Goal: Task Accomplishment & Management: Manage account settings

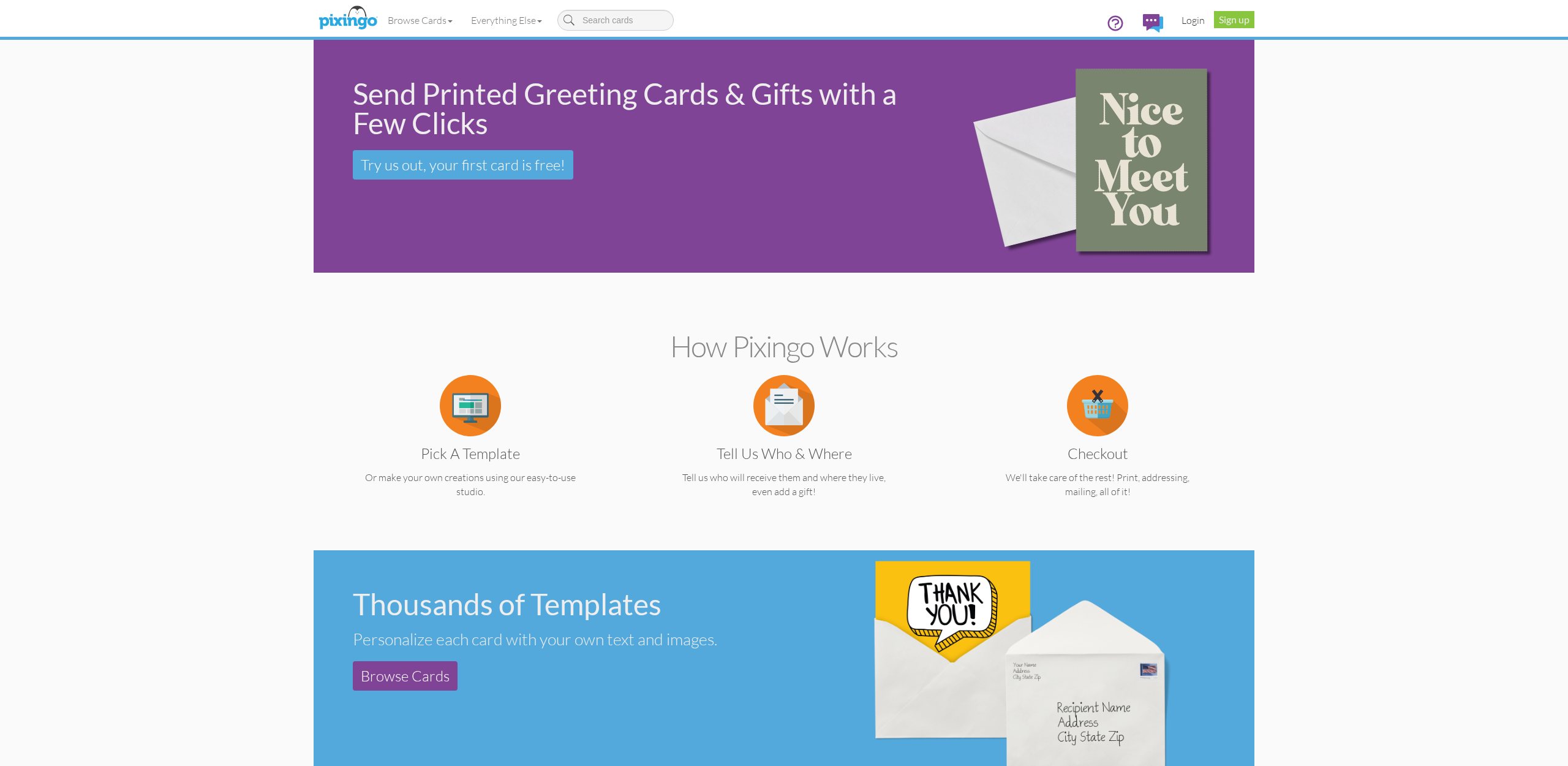
click at [1189, 20] on link "Login" at bounding box center [1193, 20] width 42 height 31
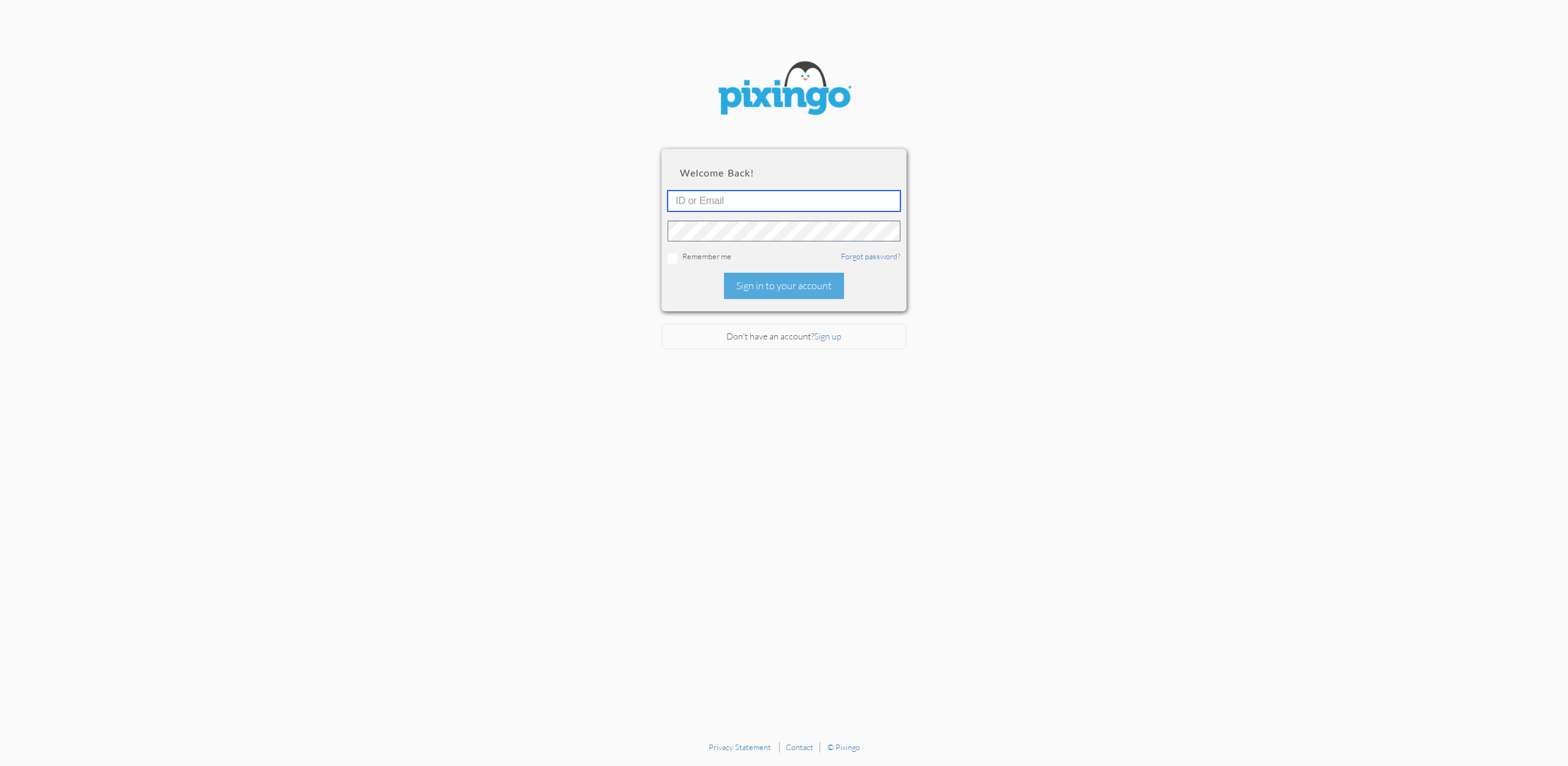
type input "accounting@reeut.com"
click at [776, 292] on div "Sign in to your account" at bounding box center [784, 286] width 120 height 26
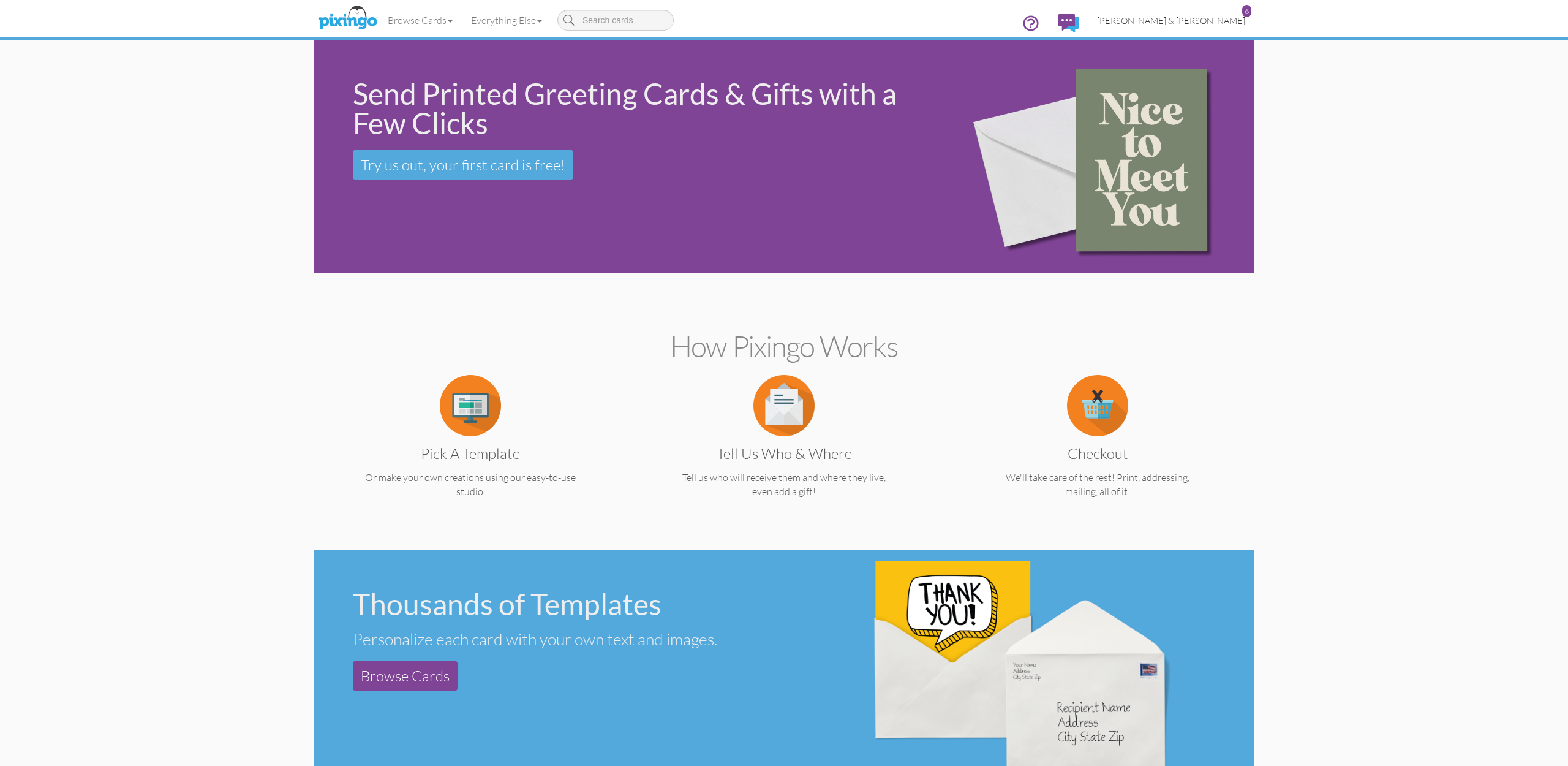
click at [1202, 13] on link "Cheree & Jay Deher 6" at bounding box center [1171, 21] width 167 height 31
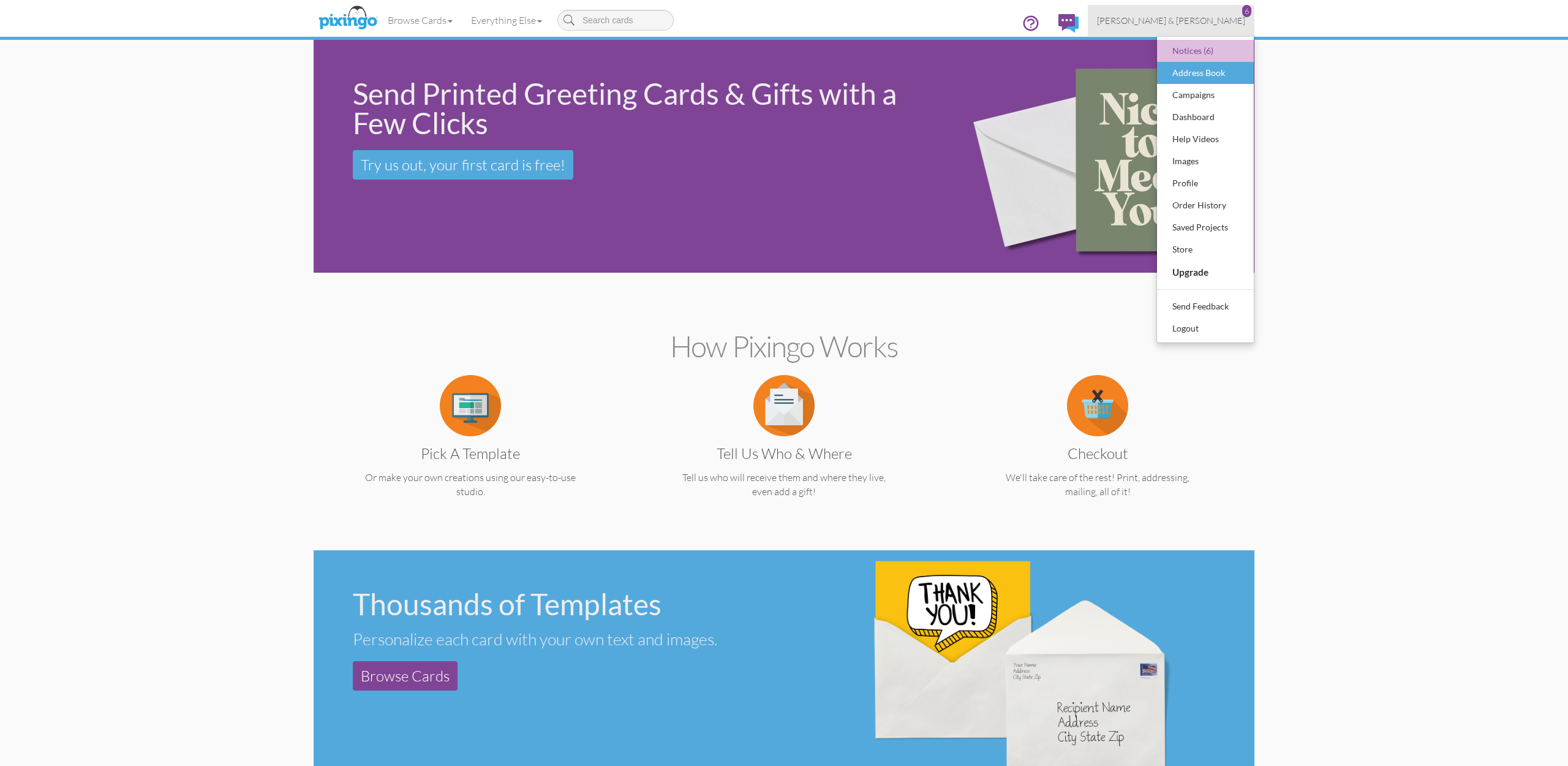
click at [1201, 82] on div "Address Book" at bounding box center [1206, 73] width 72 height 18
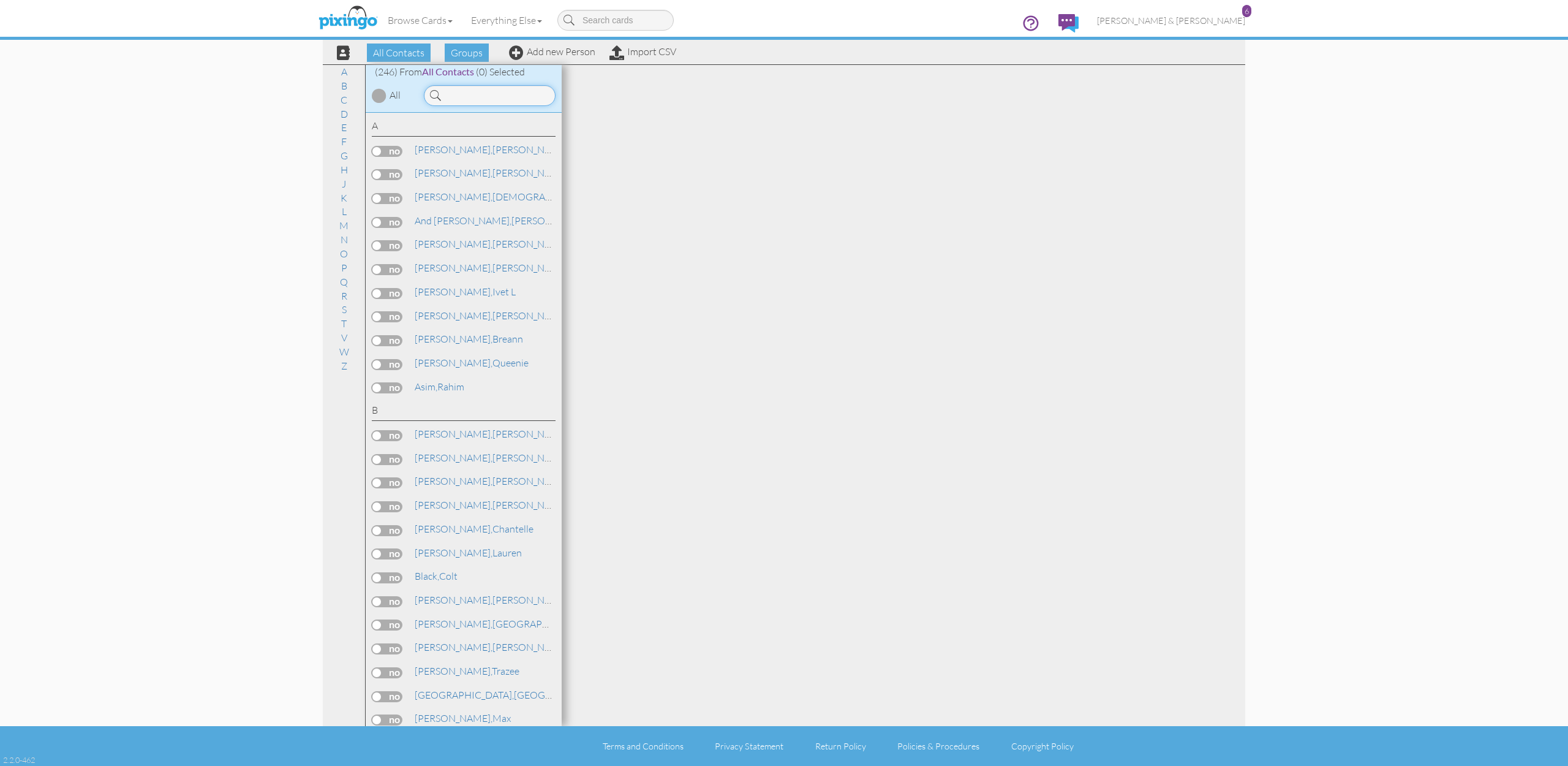
click at [526, 91] on input at bounding box center [490, 95] width 131 height 21
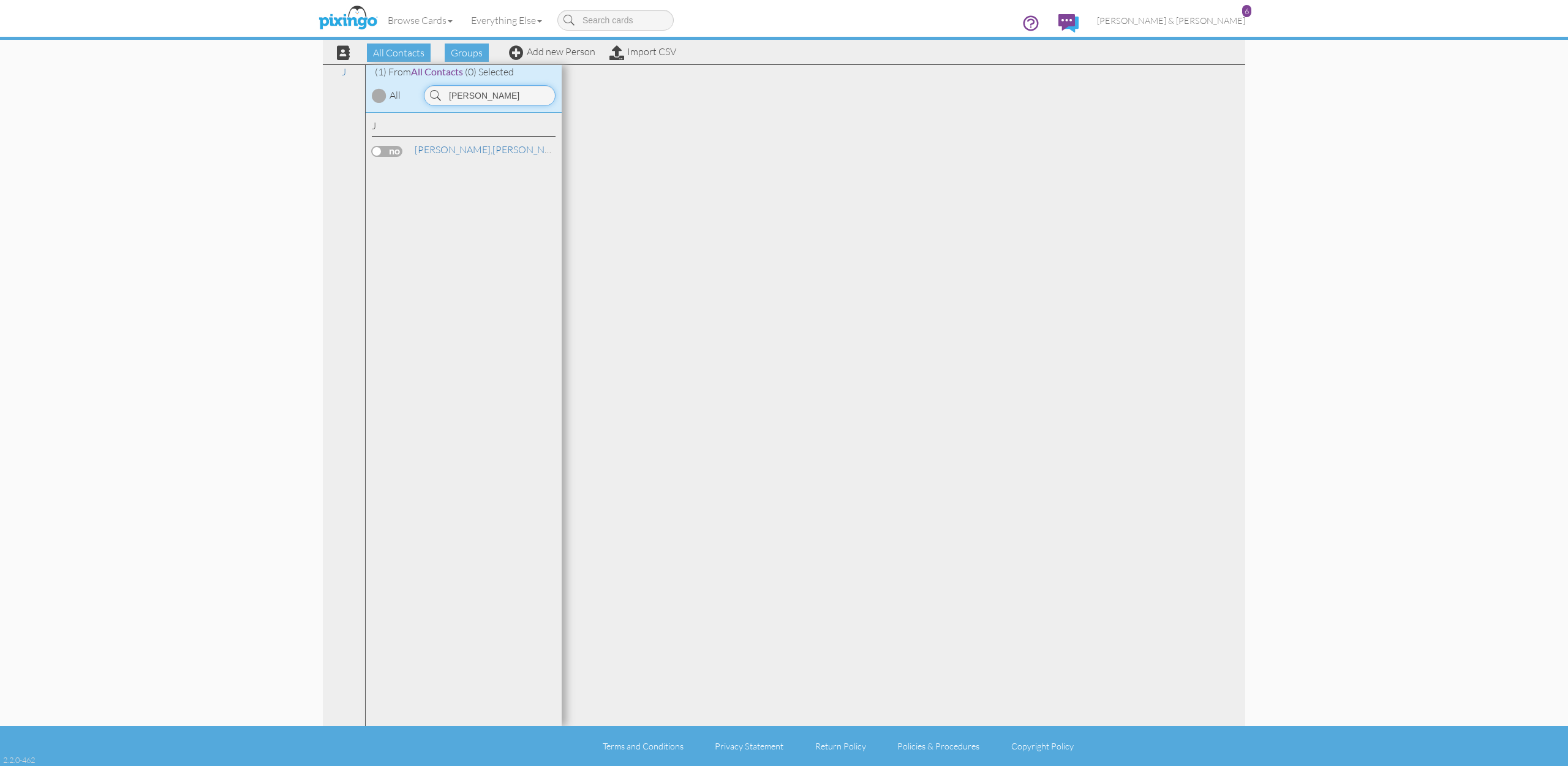
type input "Brandon"
drag, startPoint x: 526, startPoint y: 91, endPoint x: 462, endPoint y: 158, distance: 92.7
click at [462, 158] on div "J Johnson, Brandon" at bounding box center [464, 420] width 196 height 614
click at [461, 155] on div "Johnson, Brandon" at bounding box center [463, 151] width 184 height 18
click at [457, 144] on link "Johnson, Brandon" at bounding box center [492, 149] width 156 height 15
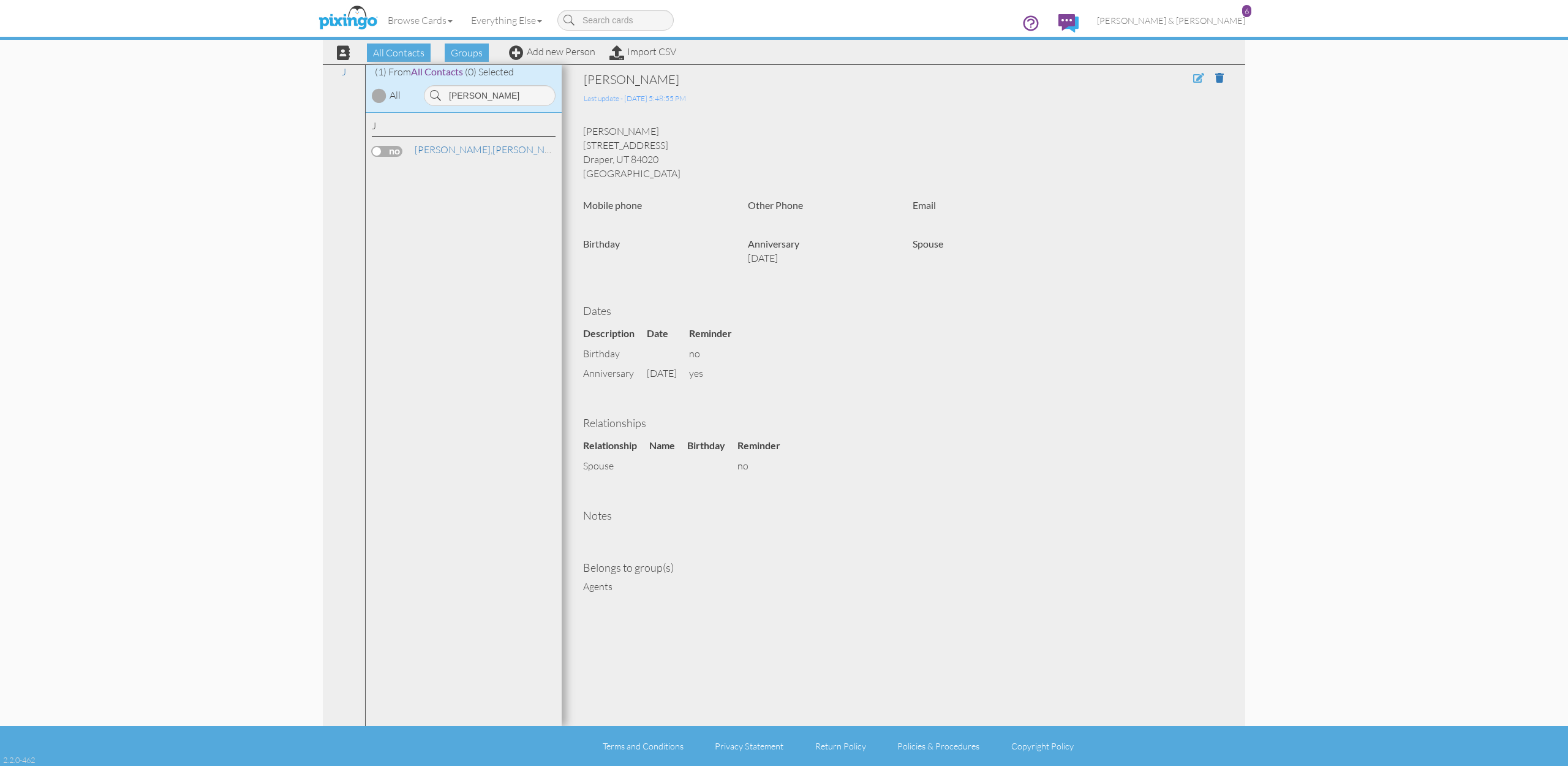
click at [1194, 80] on span at bounding box center [1199, 78] width 11 height 10
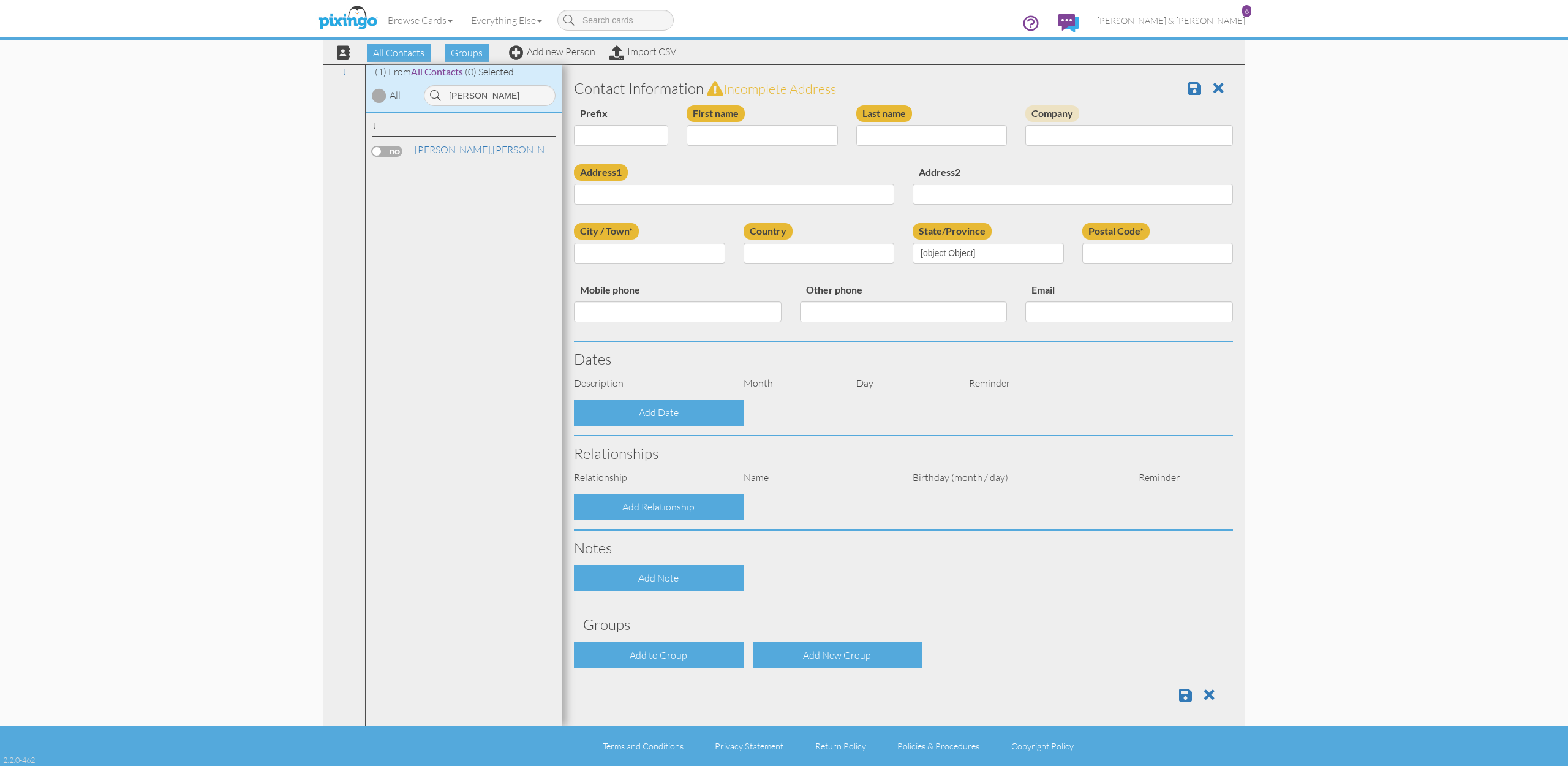
type input "Brandon"
type input "Johnson"
type input "14267 S Side Hill Ln"
type input "Draper"
type input "84020"
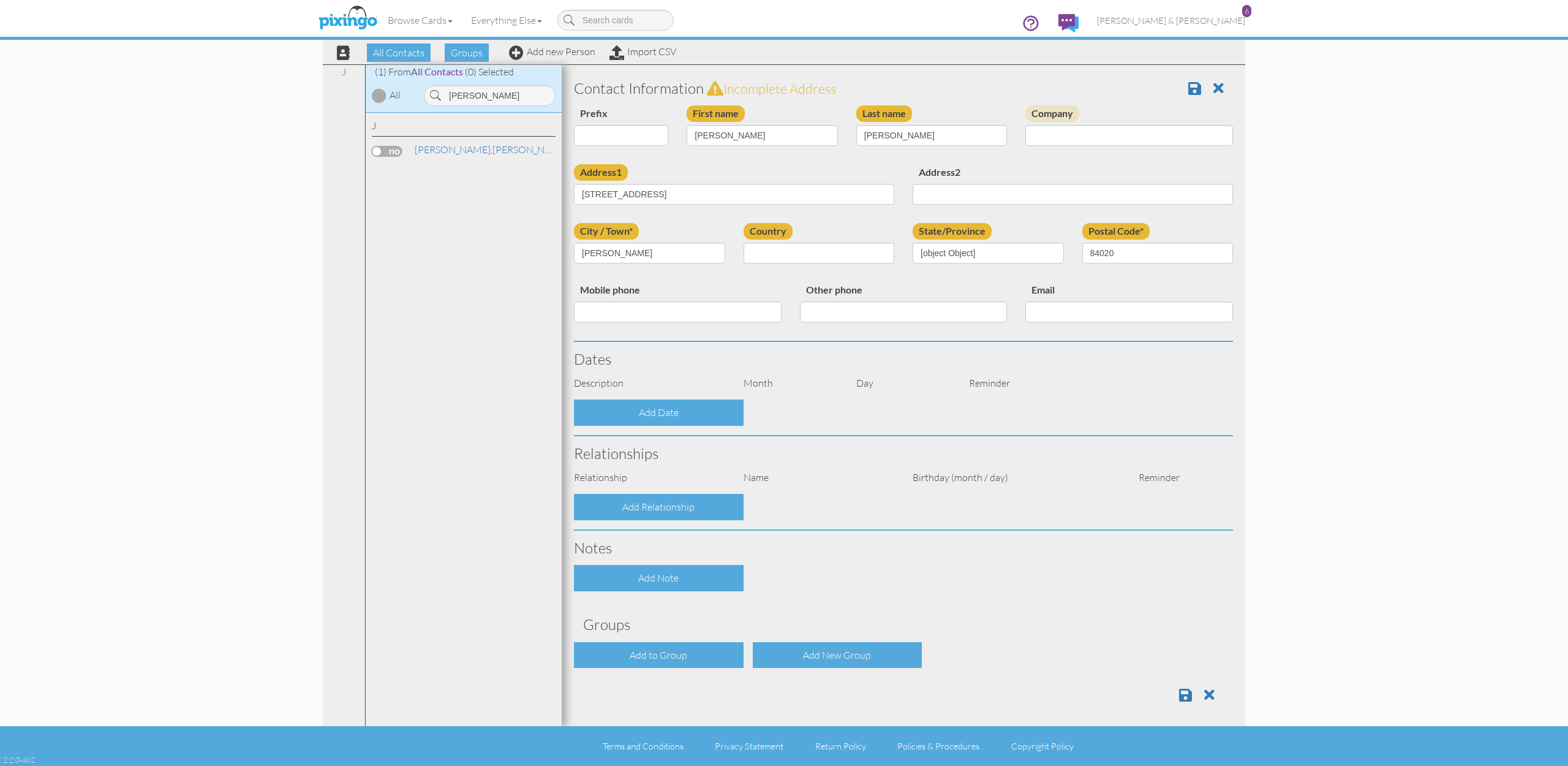
select select "object:1553"
select select "object:1798"
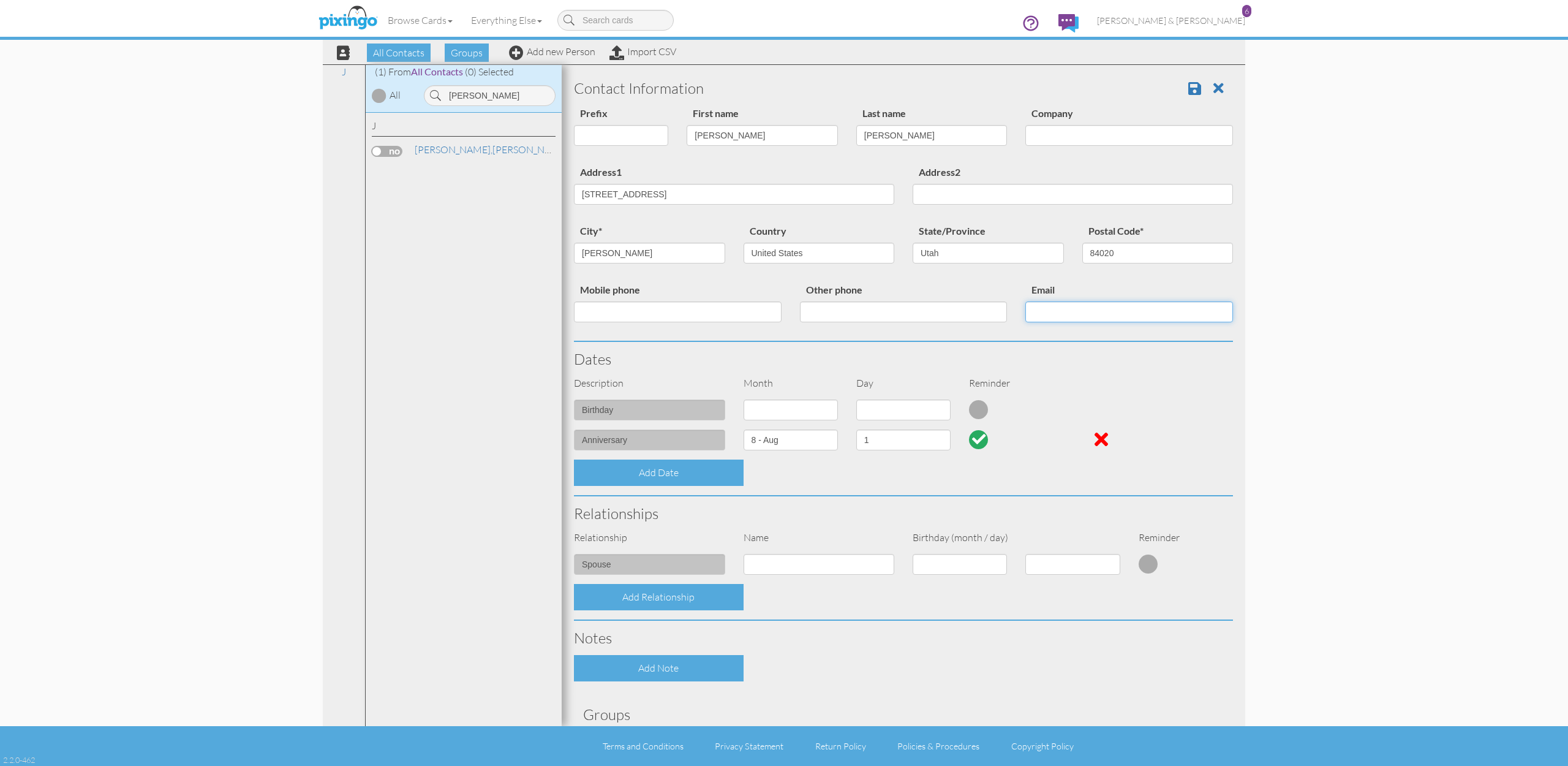
click at [1051, 309] on input "Email" at bounding box center [1129, 311] width 207 height 21
paste input "brandon@travcre.com"
type input "brandon@travcre.com"
click at [740, 313] on input "Mobile phone" at bounding box center [678, 311] width 207 height 21
paste input "801-815-6464"
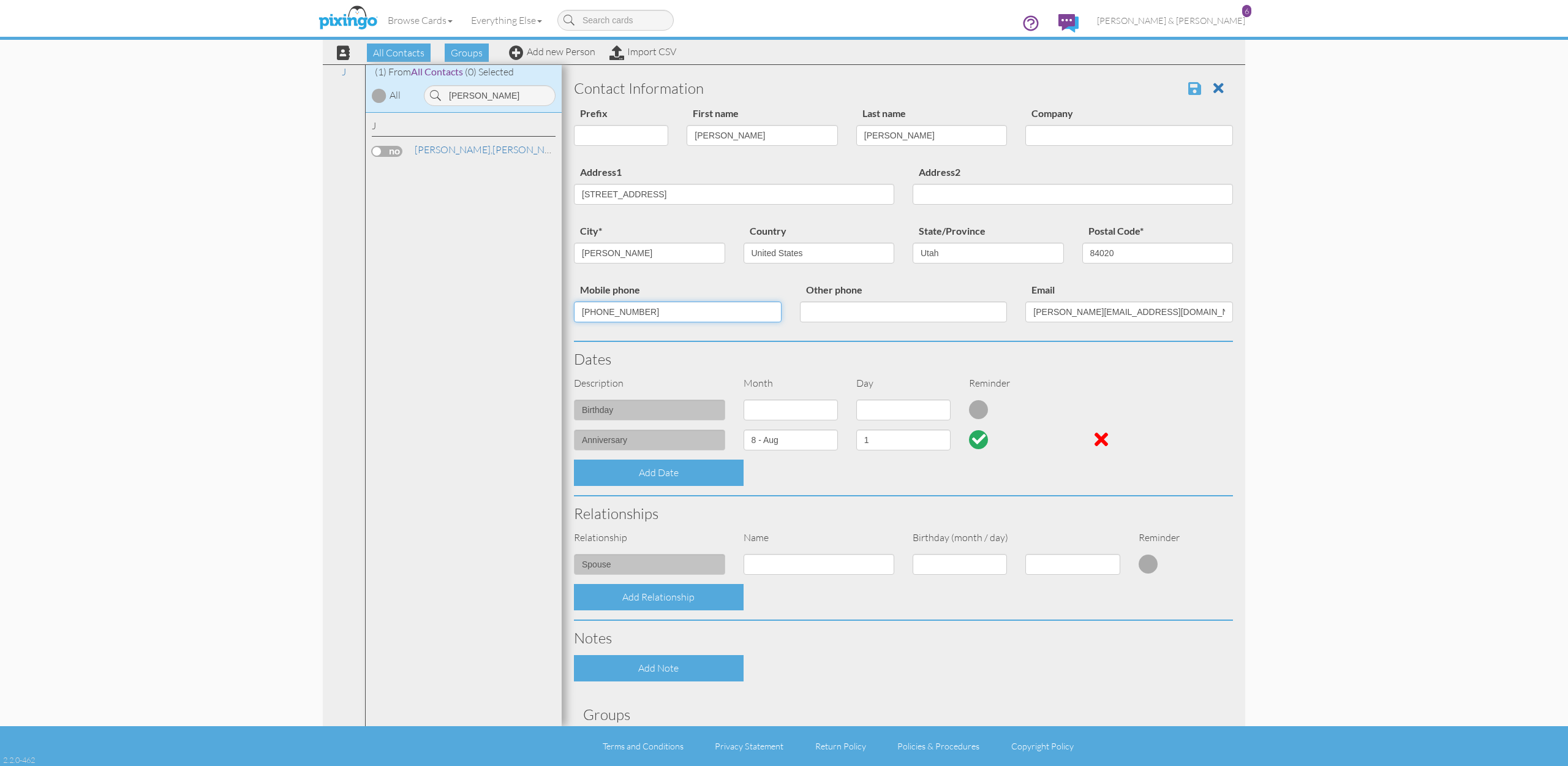
type input "801-815-6464"
click at [1195, 87] on span at bounding box center [1195, 88] width 13 height 15
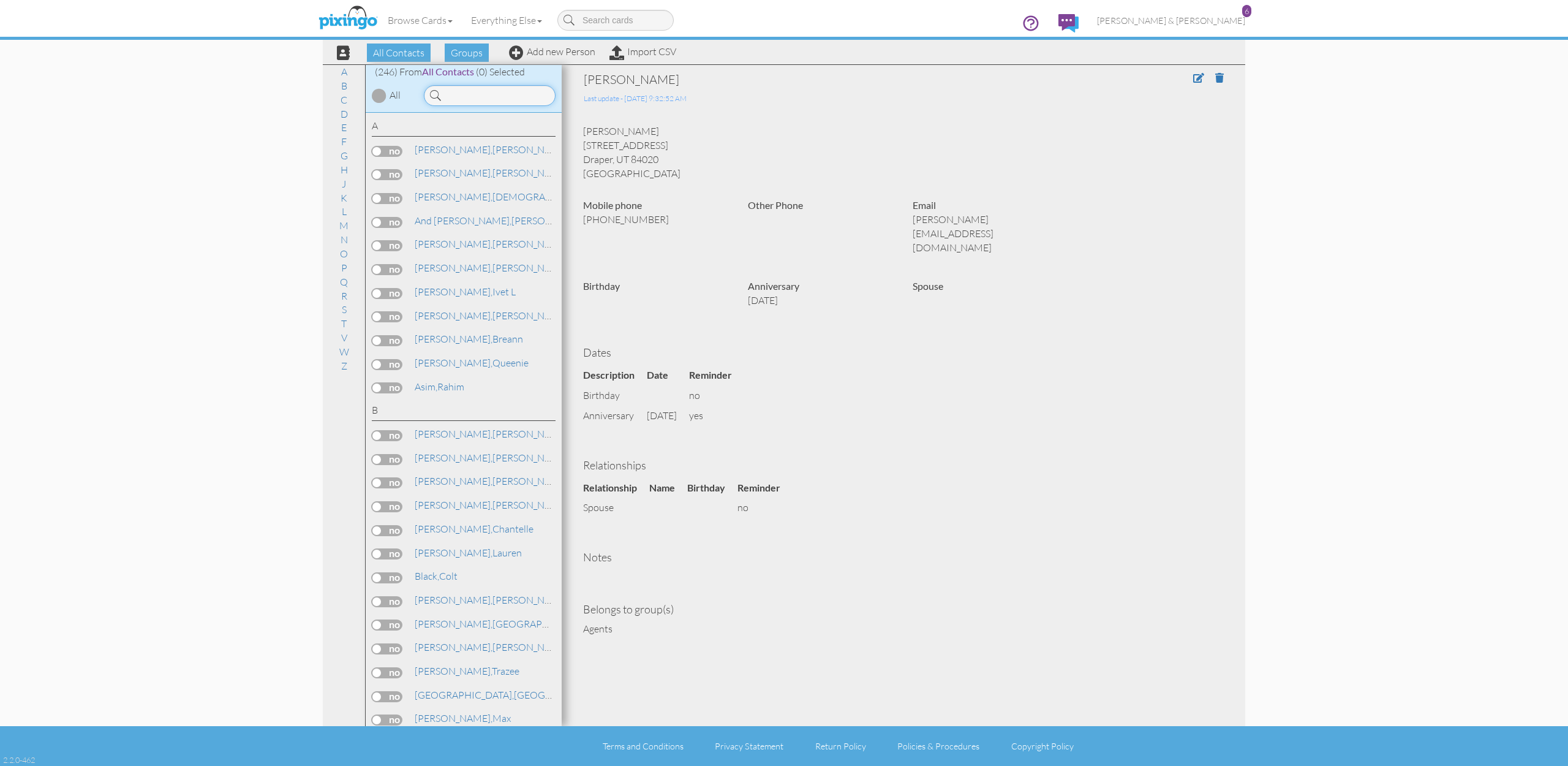
click at [492, 99] on input at bounding box center [490, 95] width 131 height 21
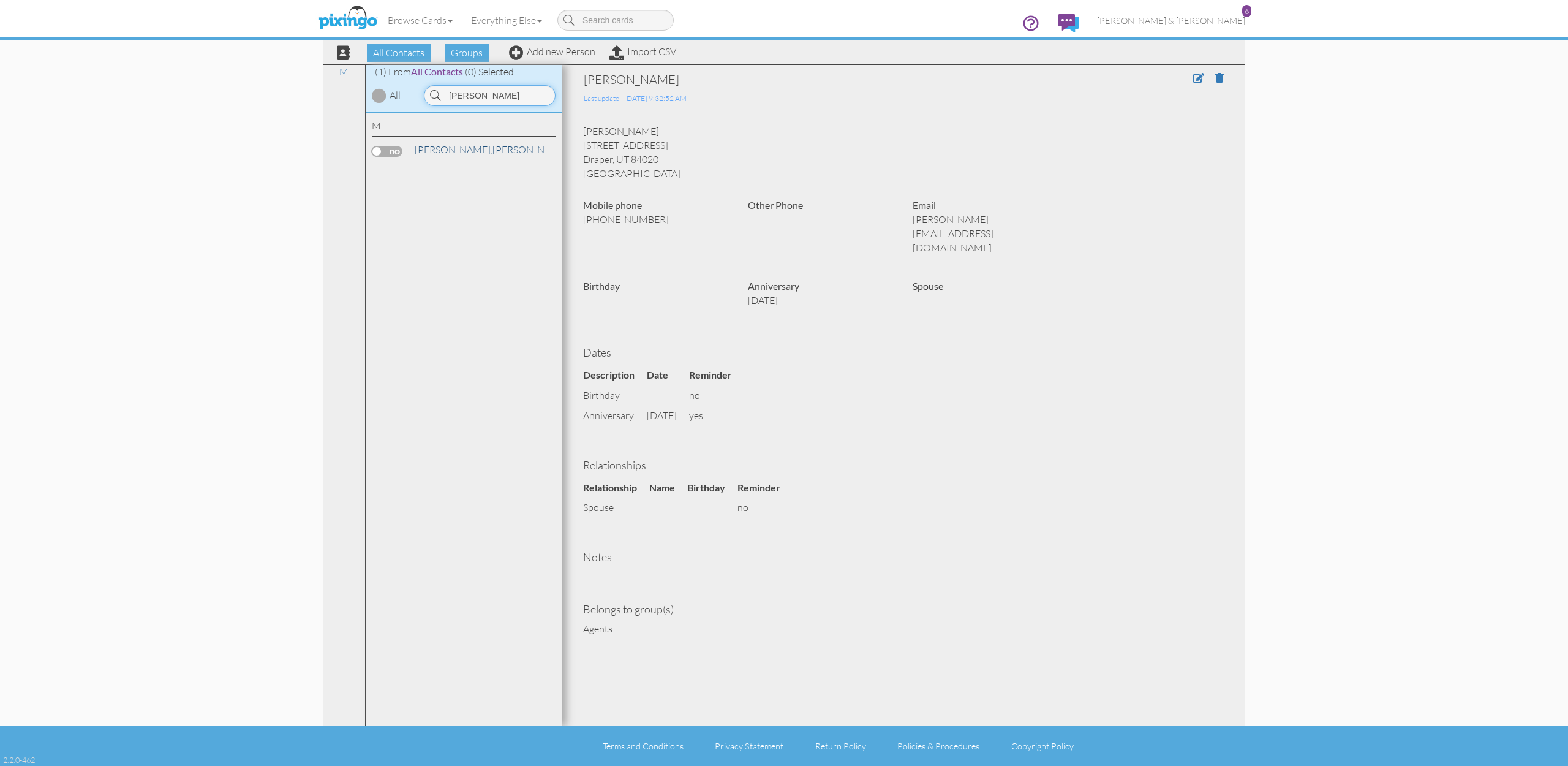
type input "denise"
click at [482, 149] on link "Mendenhall, Denise" at bounding box center [492, 149] width 156 height 15
click at [1194, 75] on span at bounding box center [1199, 78] width 11 height 10
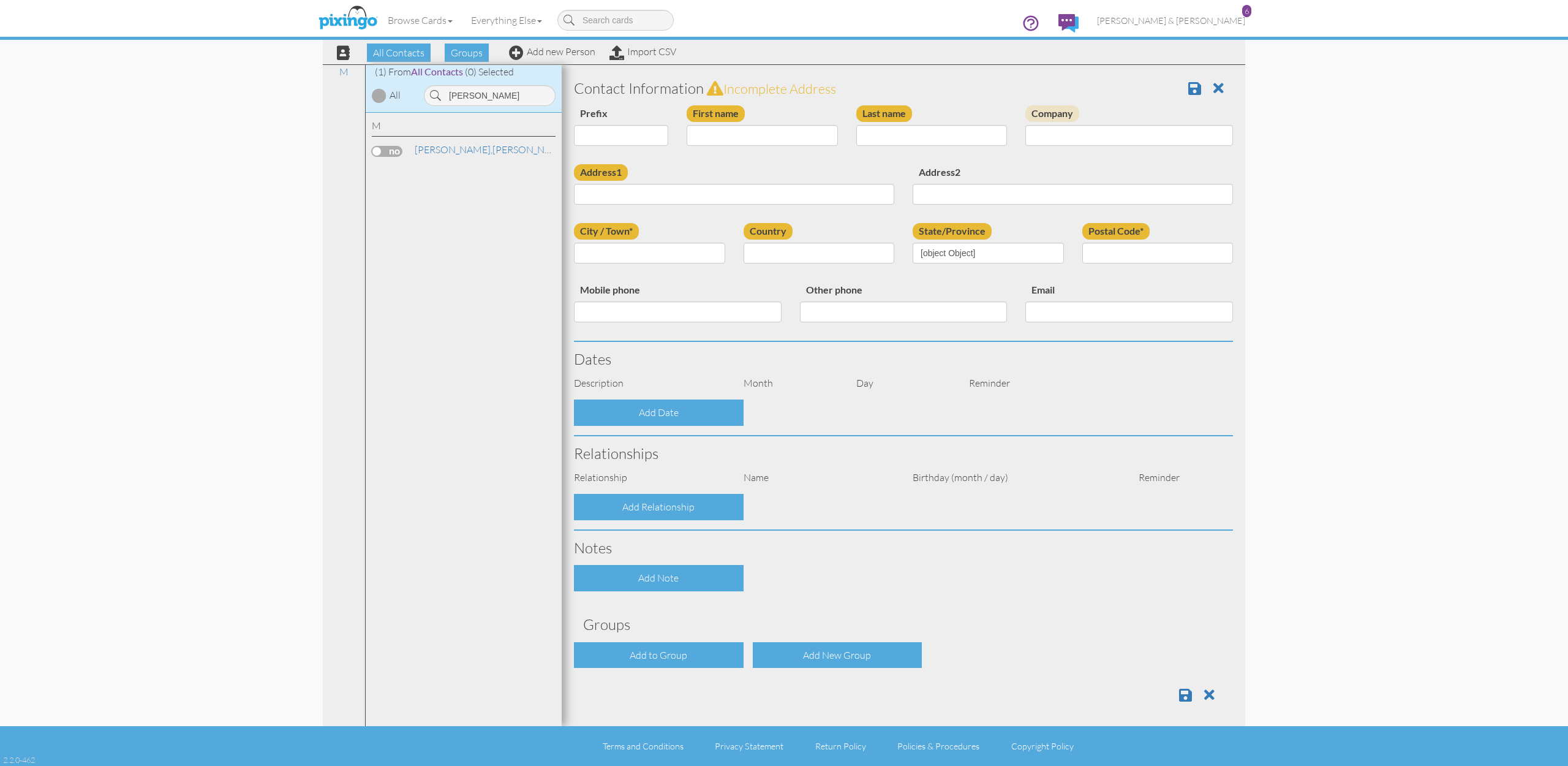
type input "Denise"
type input "Mendenhall"
type input "[STREET_ADDRESS]"
type input "Sandy"
type input "84070"
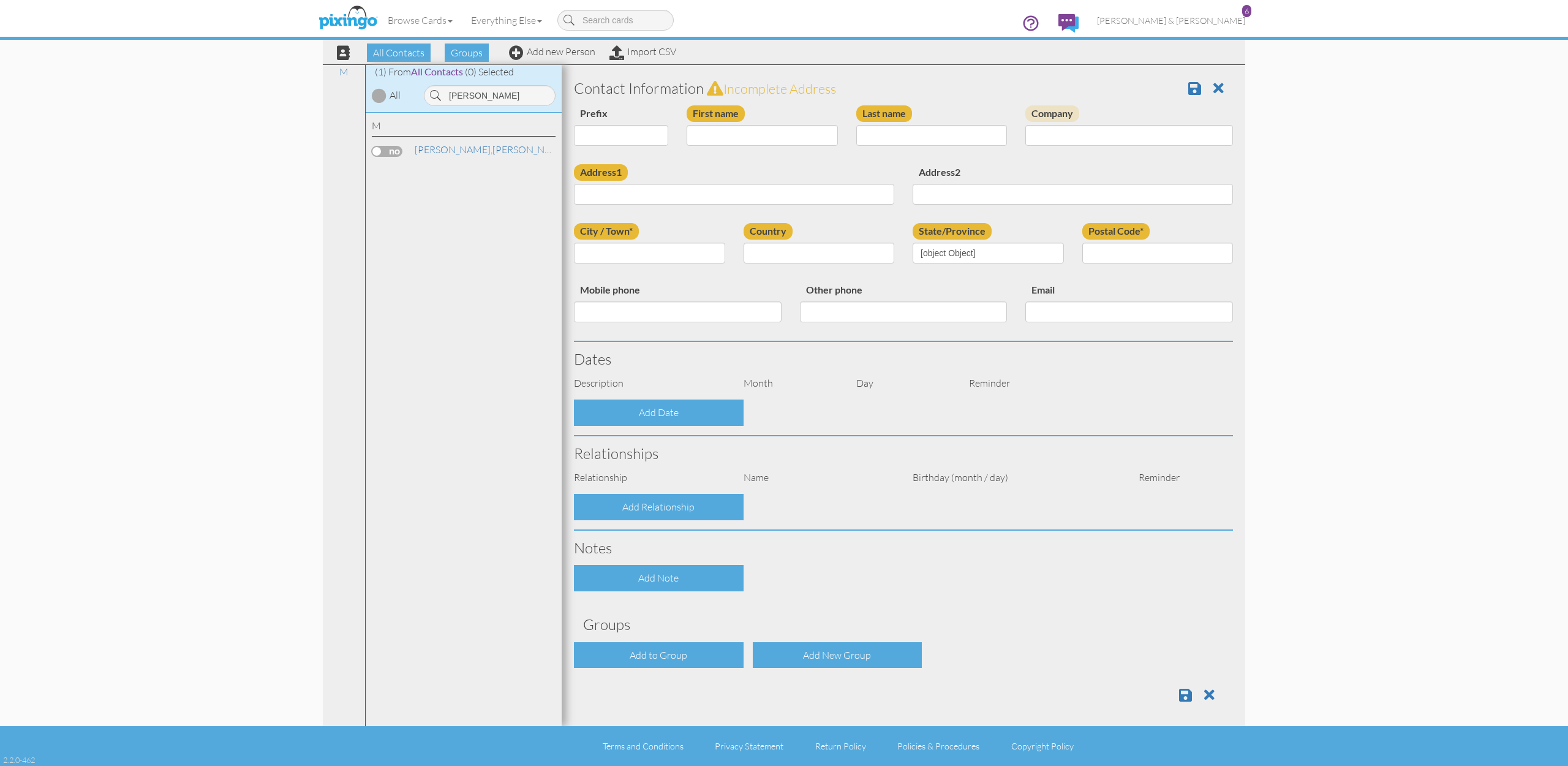
type input "[PHONE_NUMBER]"
type input "denise@traverseadvisors.com"
select select "object:1012"
select select "object:1257"
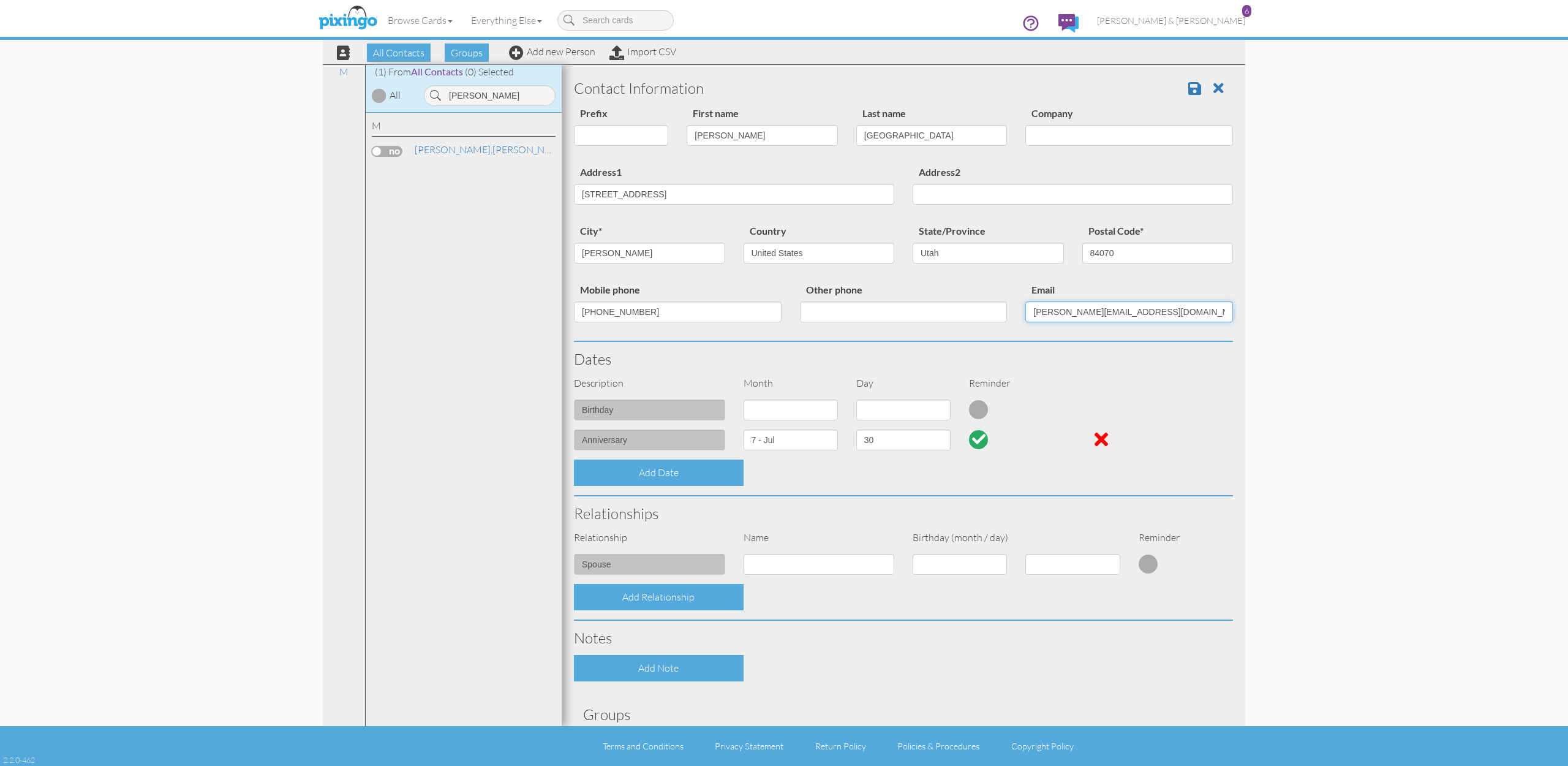
click at [1061, 309] on input "denise@traverseadvisors.com" at bounding box center [1129, 311] width 207 height 21
click at [1055, 309] on input "denise@traverseadvisors.com" at bounding box center [1129, 311] width 207 height 21
paste input "cre"
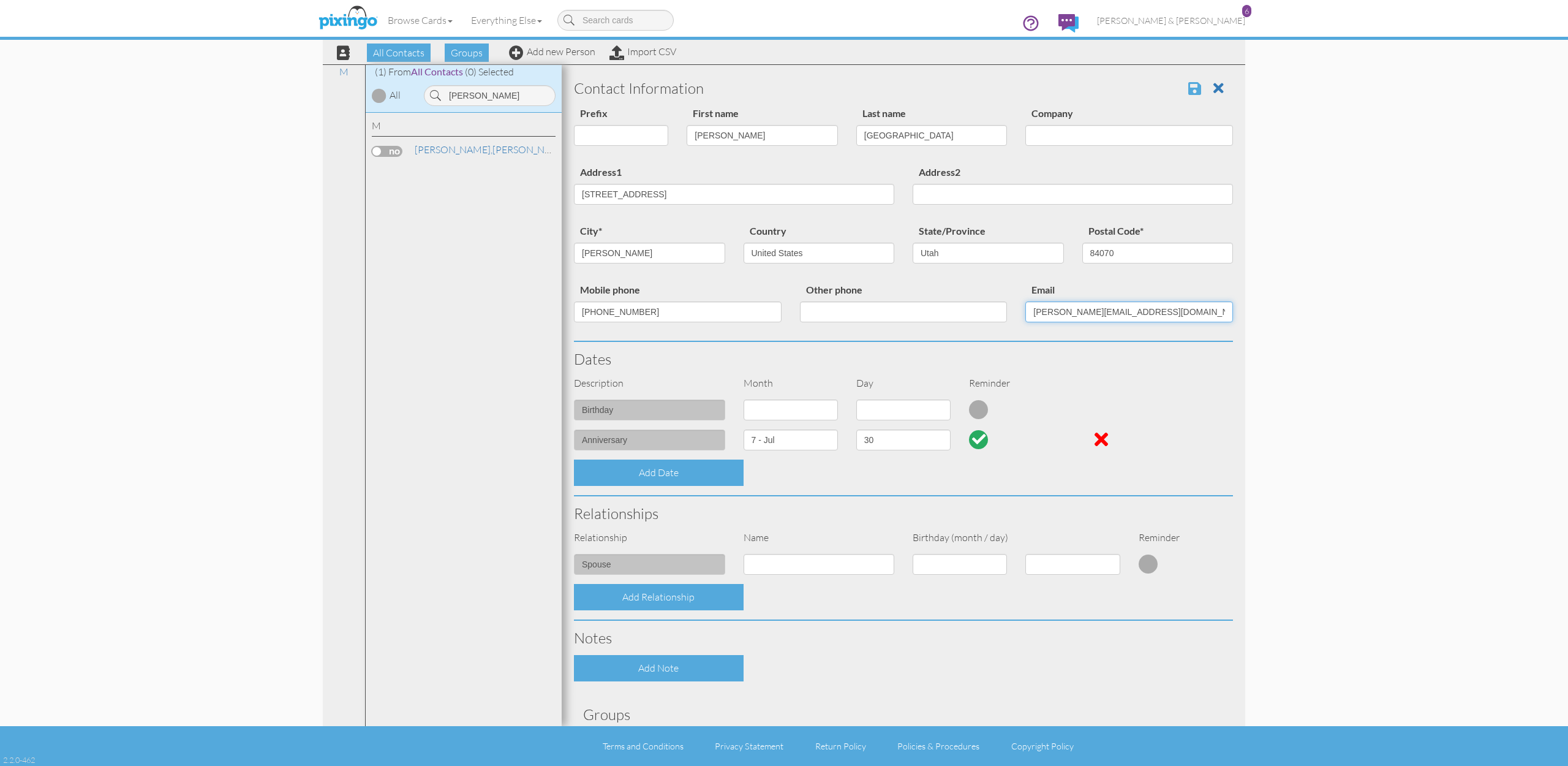
type input "[PERSON_NAME][EMAIL_ADDRESS][DOMAIN_NAME]"
click at [1192, 90] on span at bounding box center [1195, 88] width 13 height 15
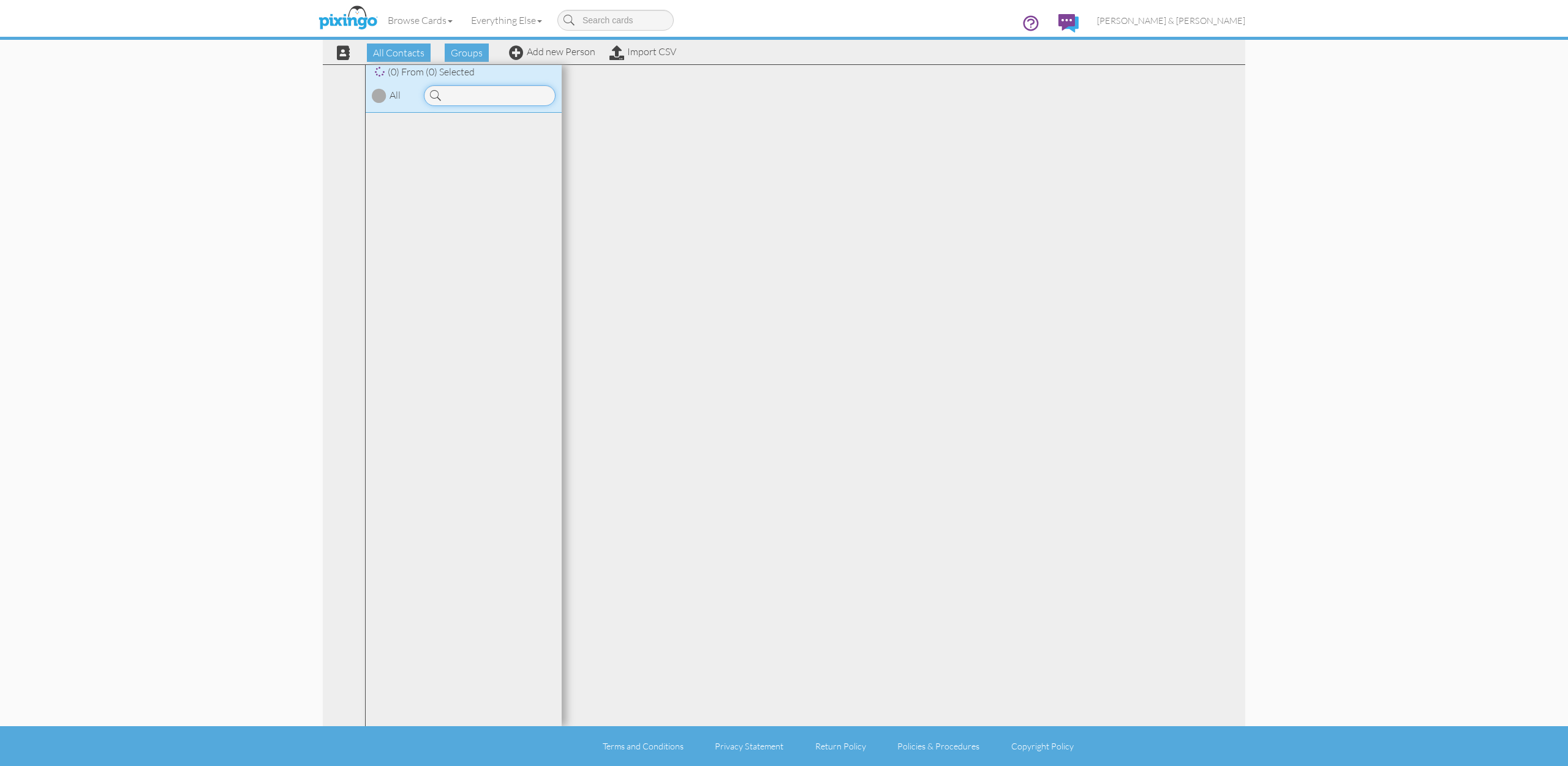
click at [497, 101] on input at bounding box center [490, 95] width 131 height 21
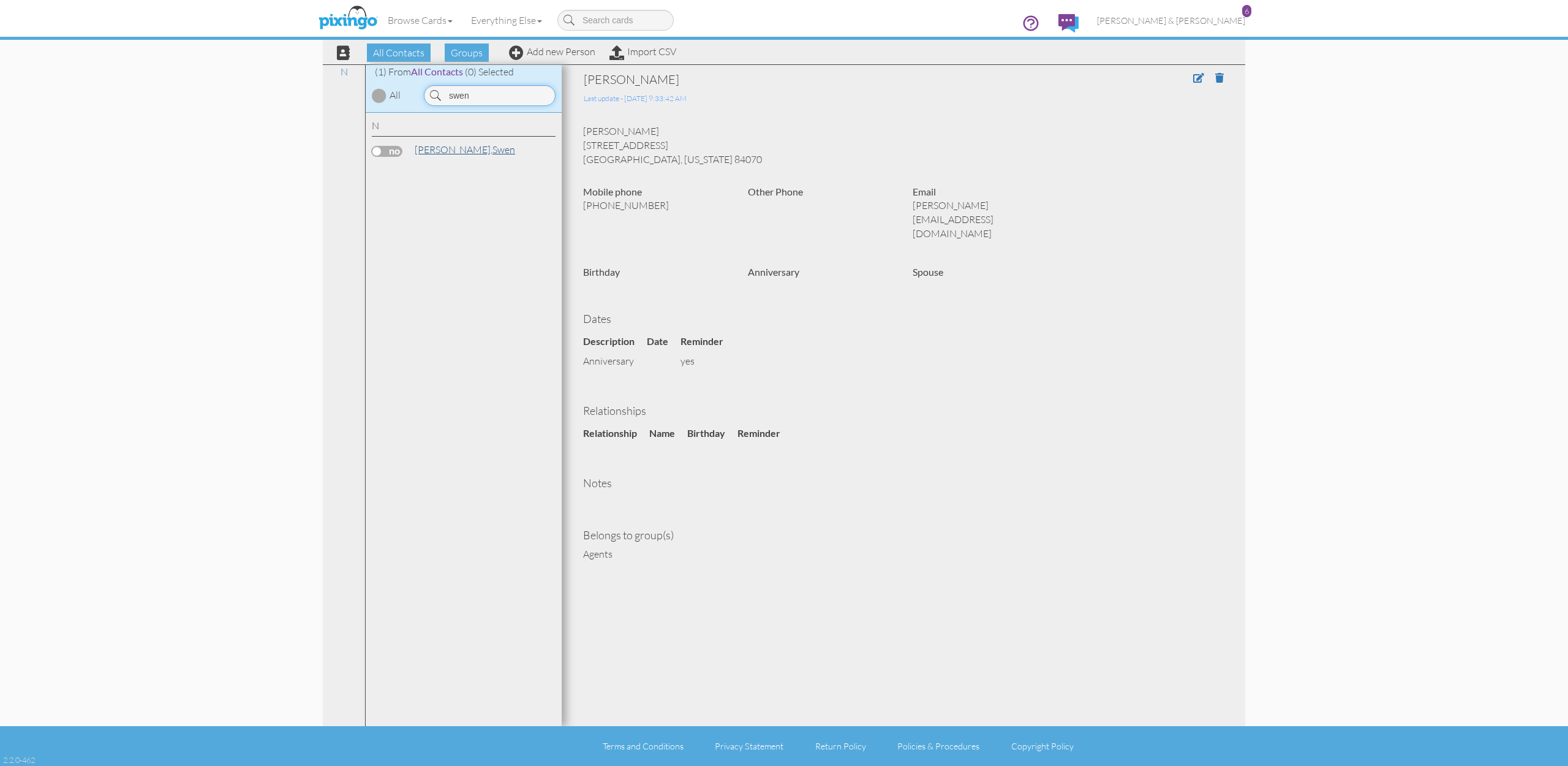
type input "swen"
click at [450, 151] on link "[PERSON_NAME]" at bounding box center [465, 149] width 103 height 15
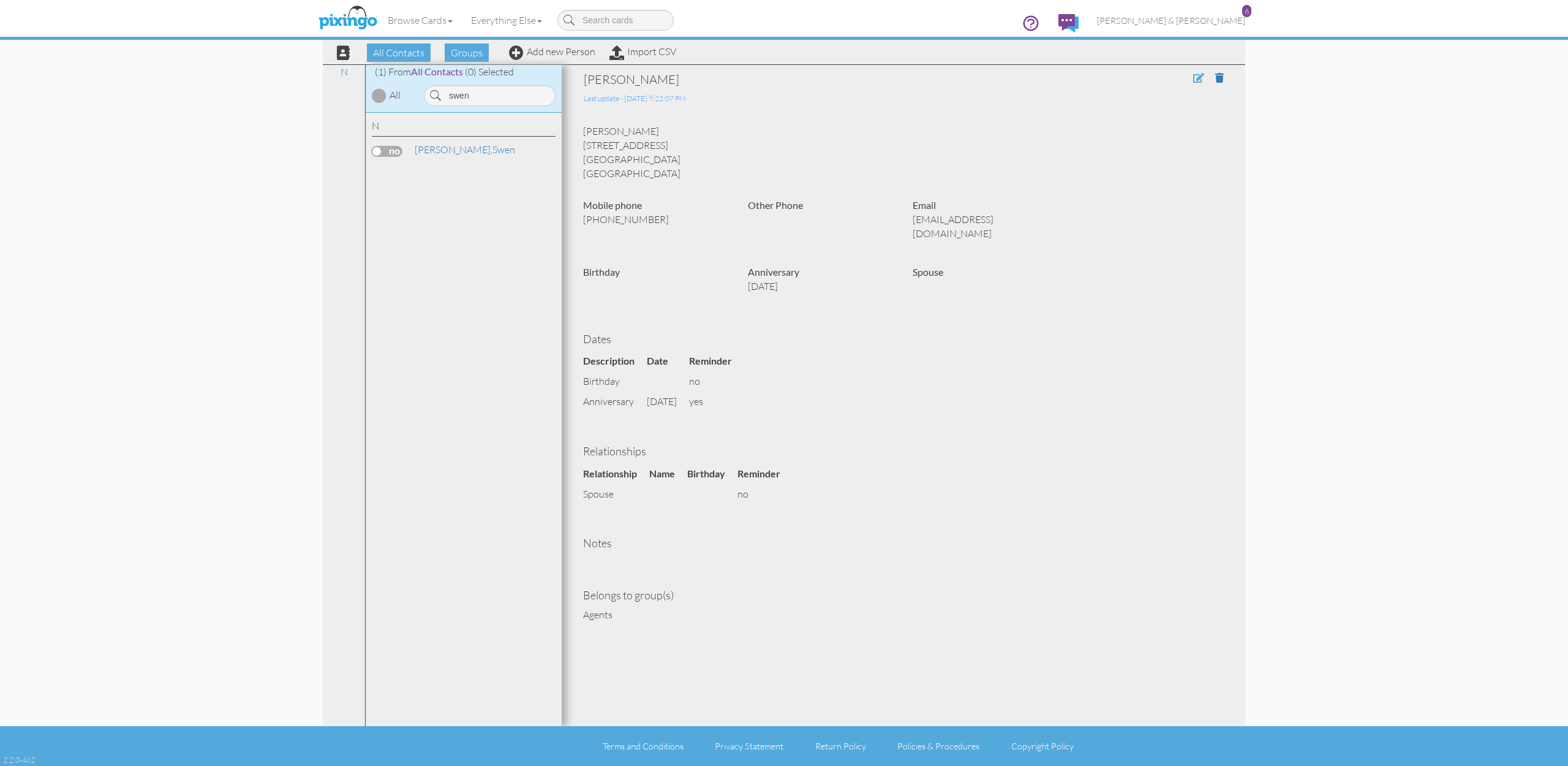
click at [1194, 74] on span at bounding box center [1199, 78] width 11 height 10
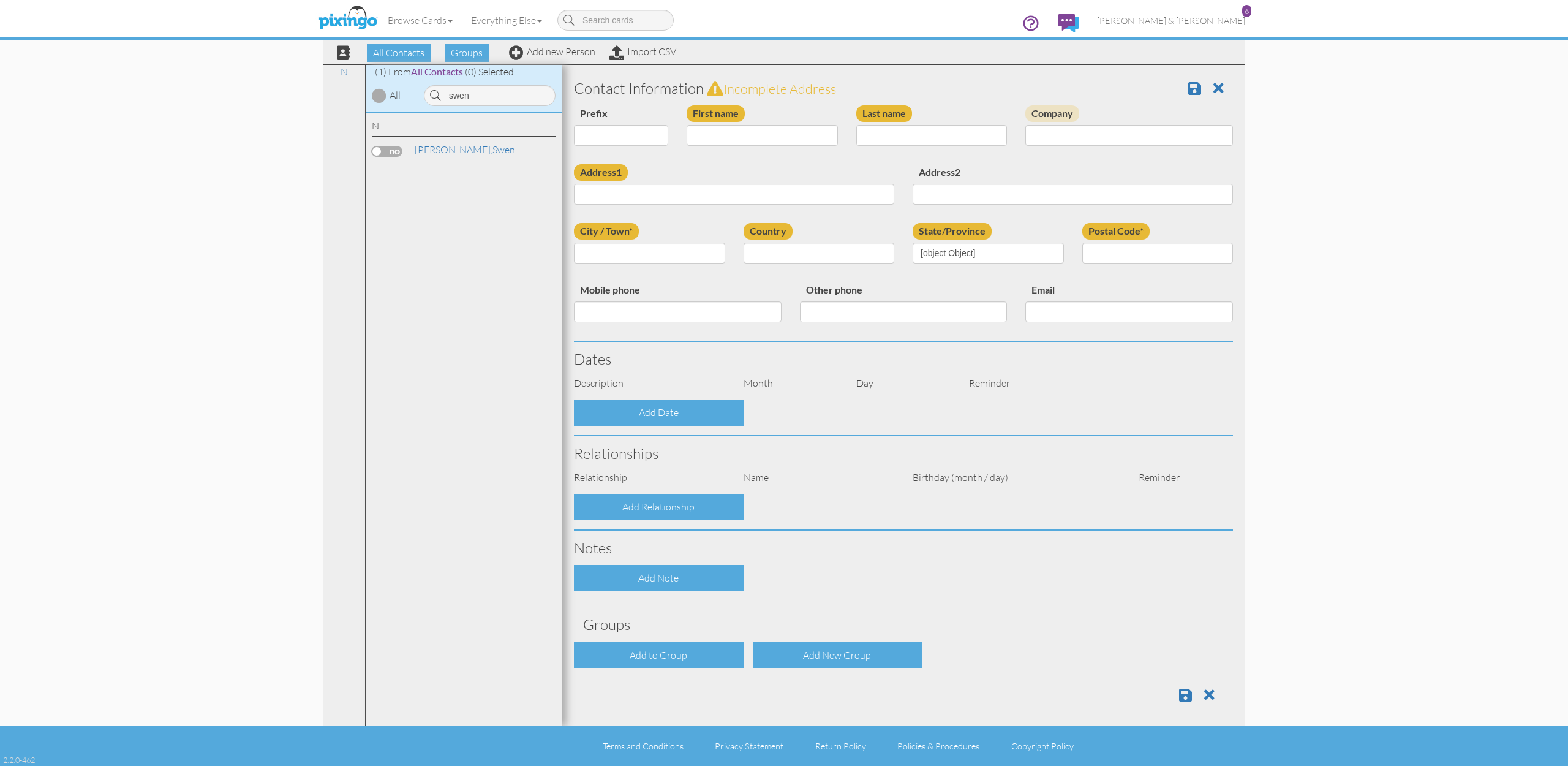
type input "Swen"
type input "[PERSON_NAME]"
type input "[STREET_ADDRESS]"
type input "Bluffdale"
type input "84065"
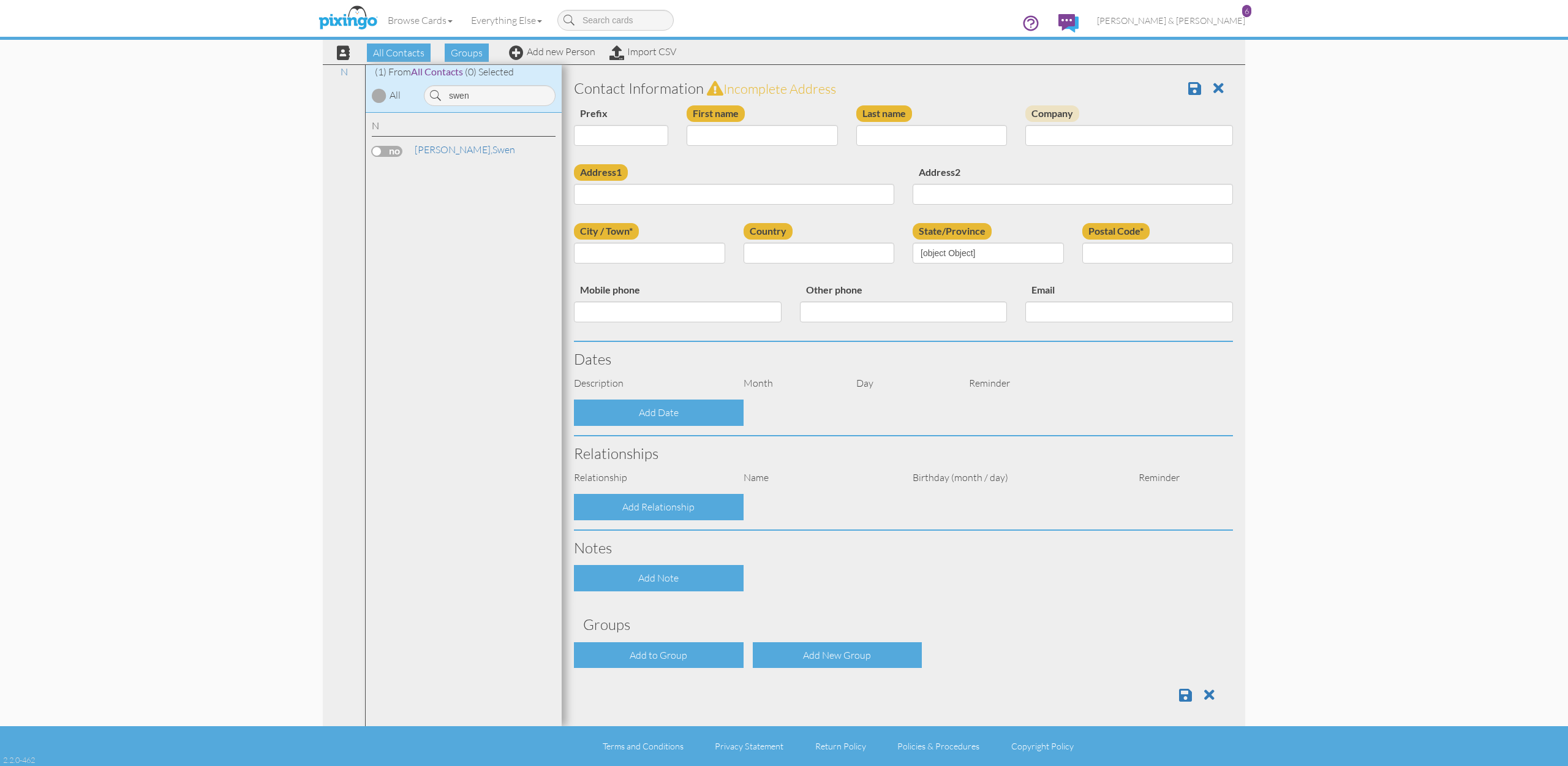
type input "[PHONE_NUMBER]"
type input "[EMAIL_ADDRESS][DOMAIN_NAME]"
select select "object:235"
select select "object:480"
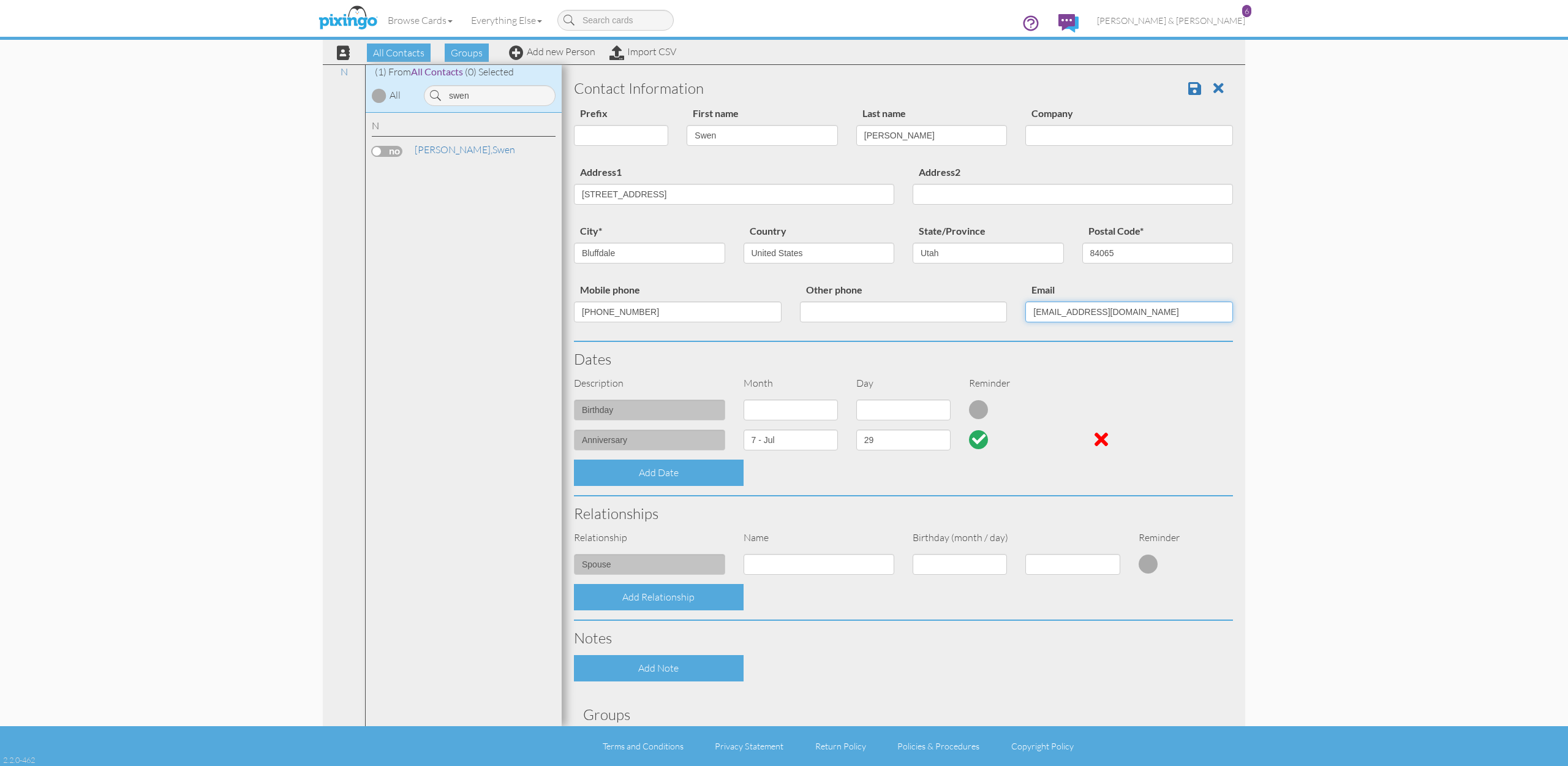
click at [1064, 307] on input "[EMAIL_ADDRESS][DOMAIN_NAME]" at bounding box center [1129, 311] width 207 height 21
paste input "cre"
type input "[EMAIL_ADDRESS][DOMAIN_NAME]"
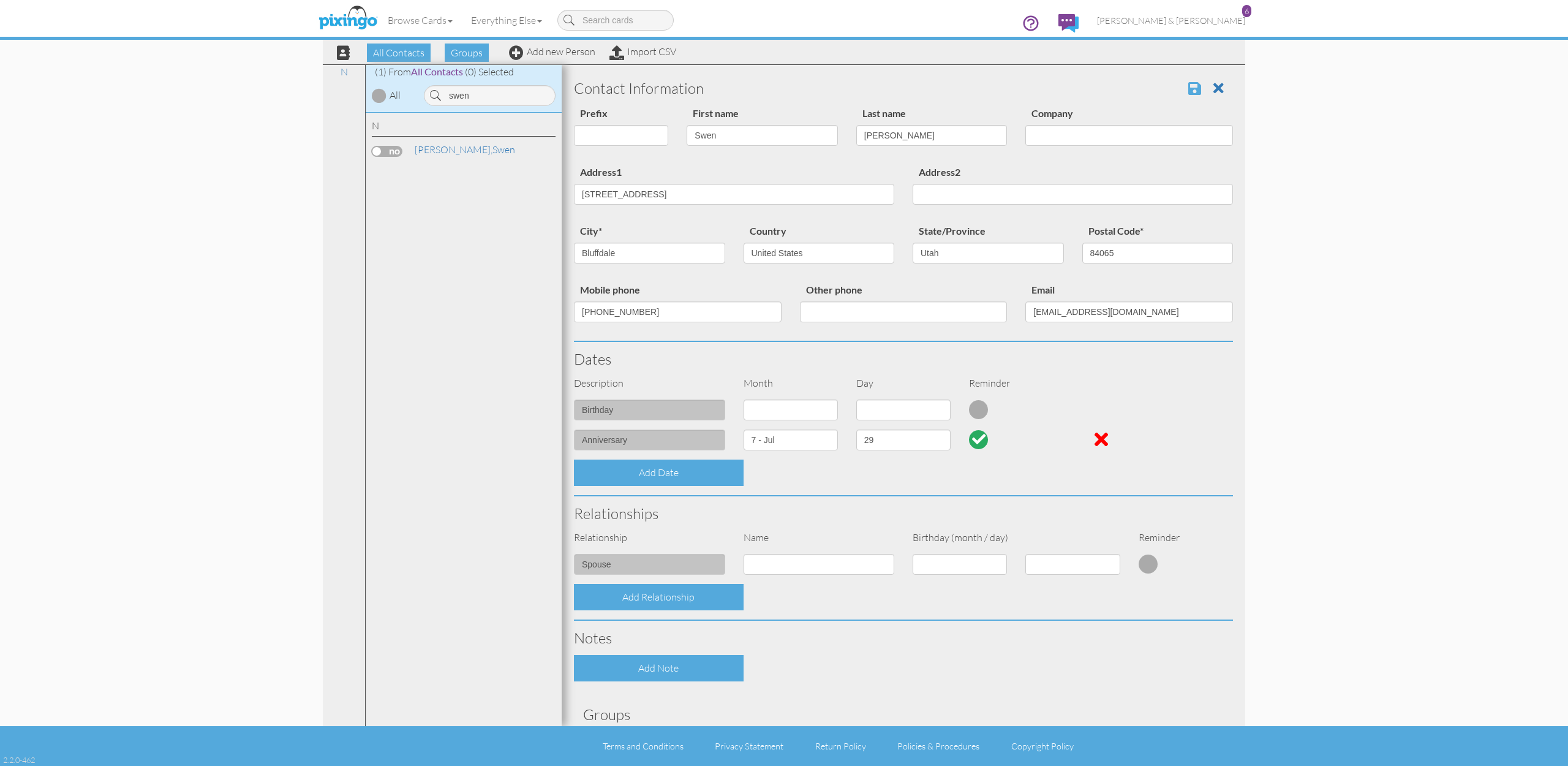
click at [1193, 87] on span at bounding box center [1195, 88] width 13 height 15
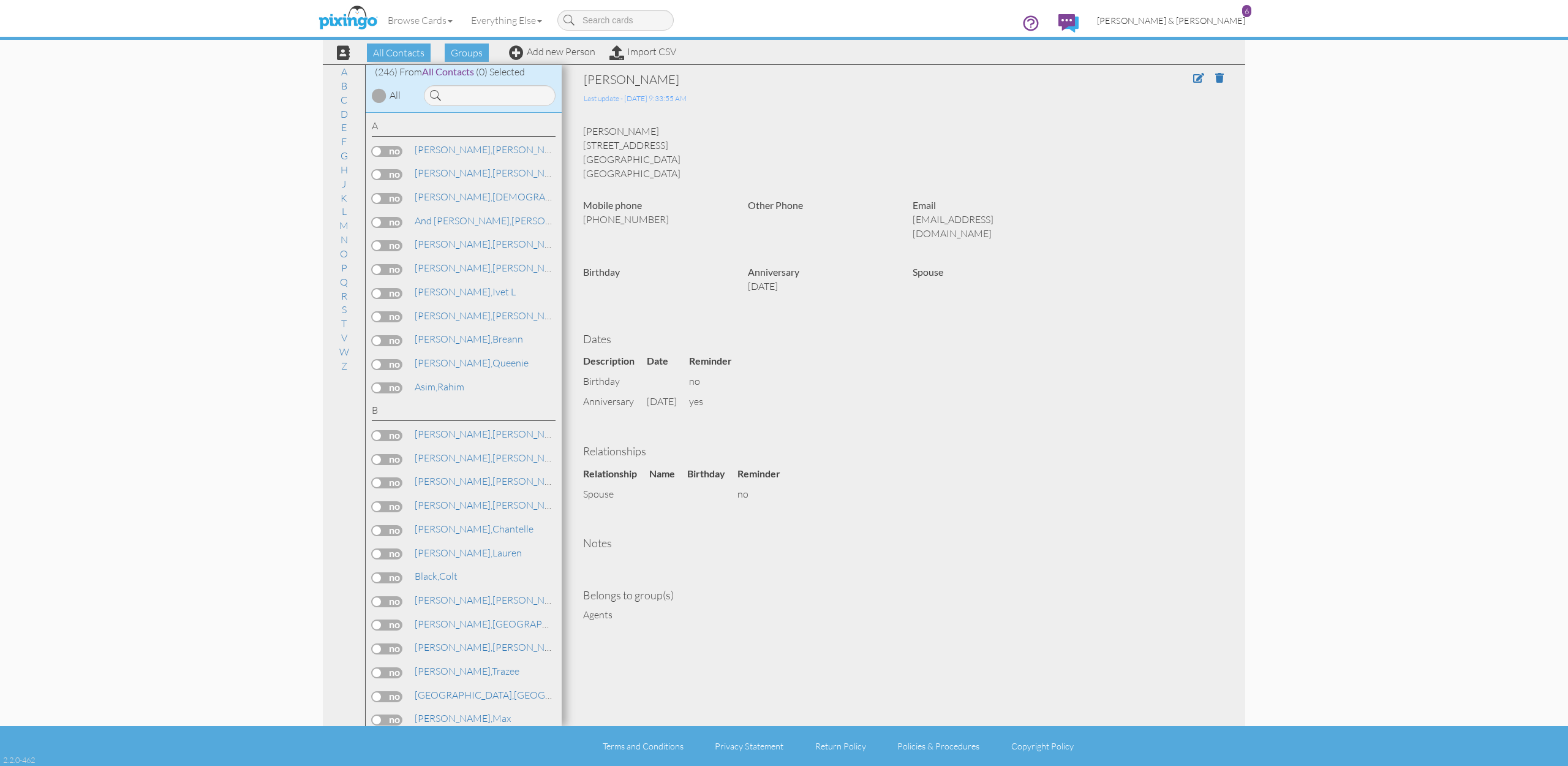
click at [1207, 23] on span "[PERSON_NAME] & [PERSON_NAME]" at bounding box center [1171, 21] width 148 height 11
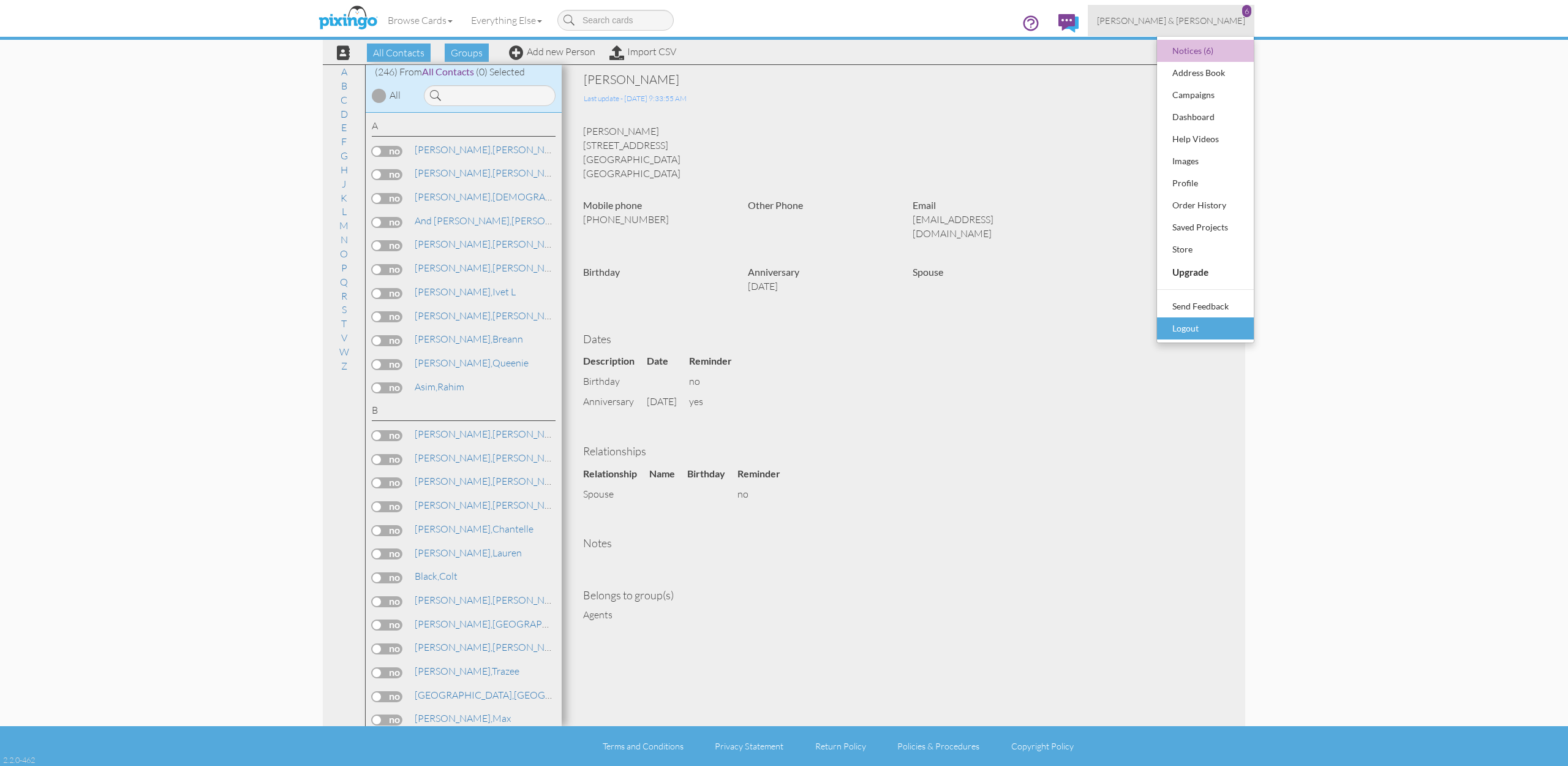
click at [1184, 325] on div "Logout" at bounding box center [1206, 328] width 72 height 18
